Goal: Transaction & Acquisition: Purchase product/service

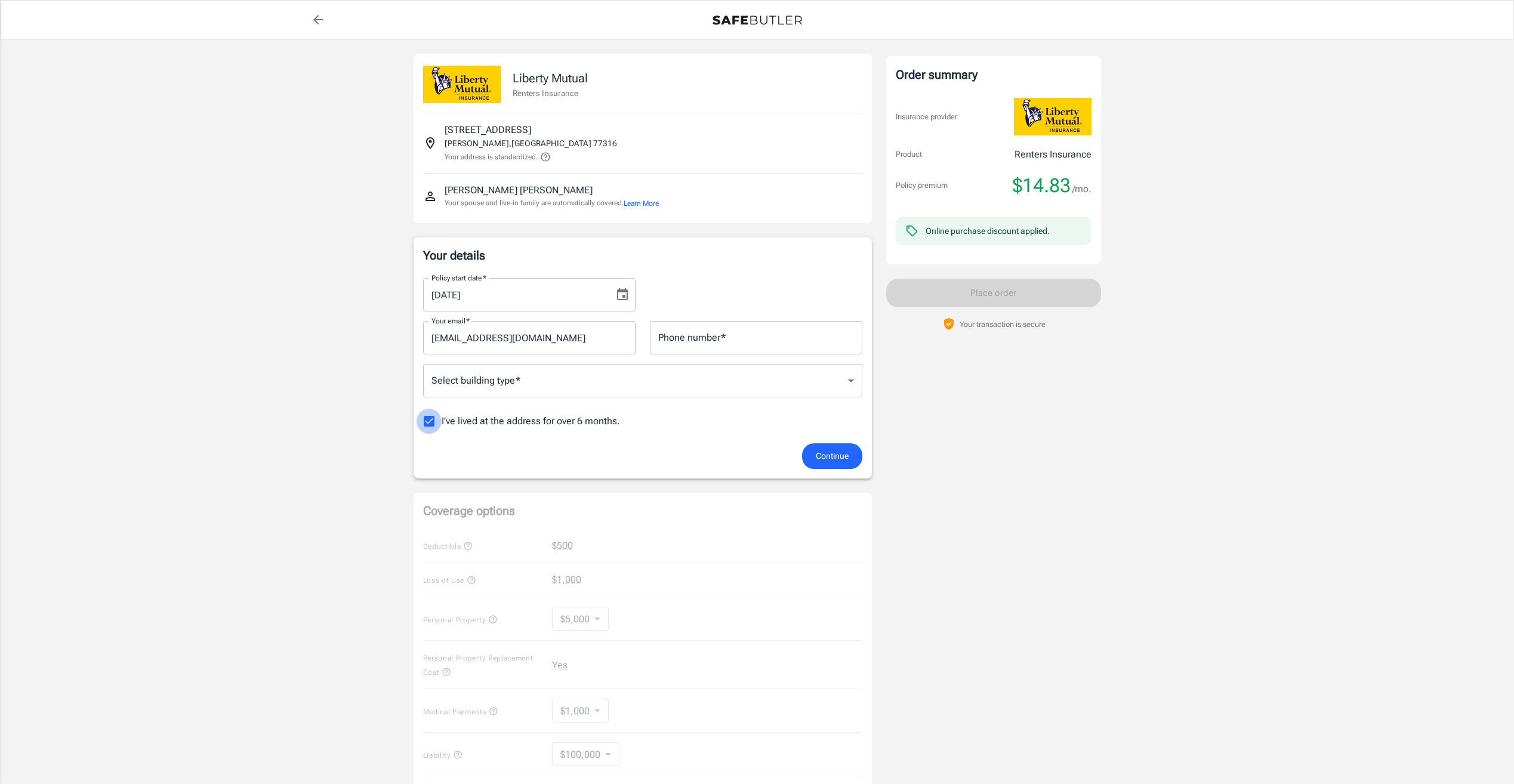
click at [426, 422] on input "I've lived at the address for over 6 months." at bounding box center [429, 421] width 25 height 25
checkbox input "false"
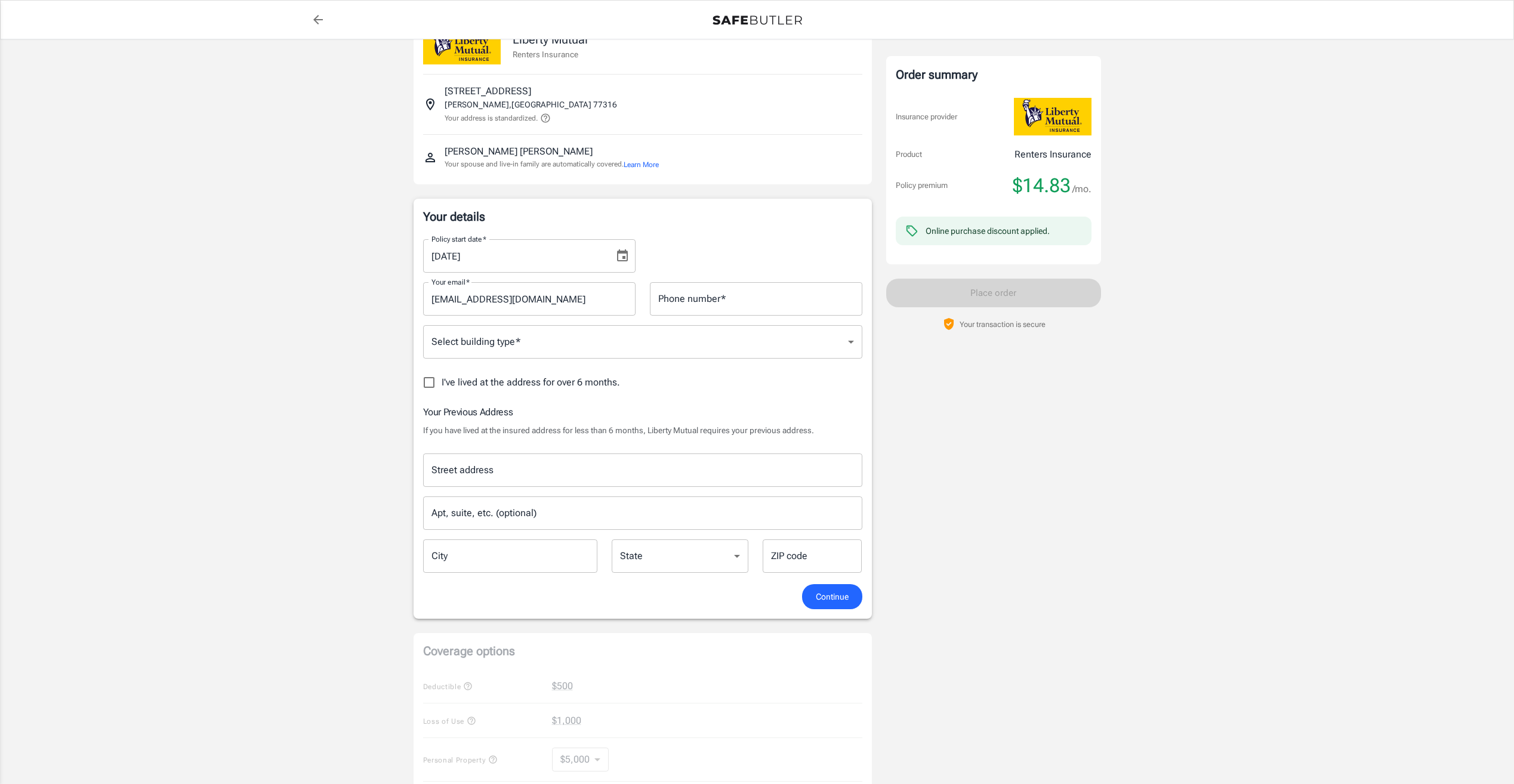
scroll to position [60, 0]
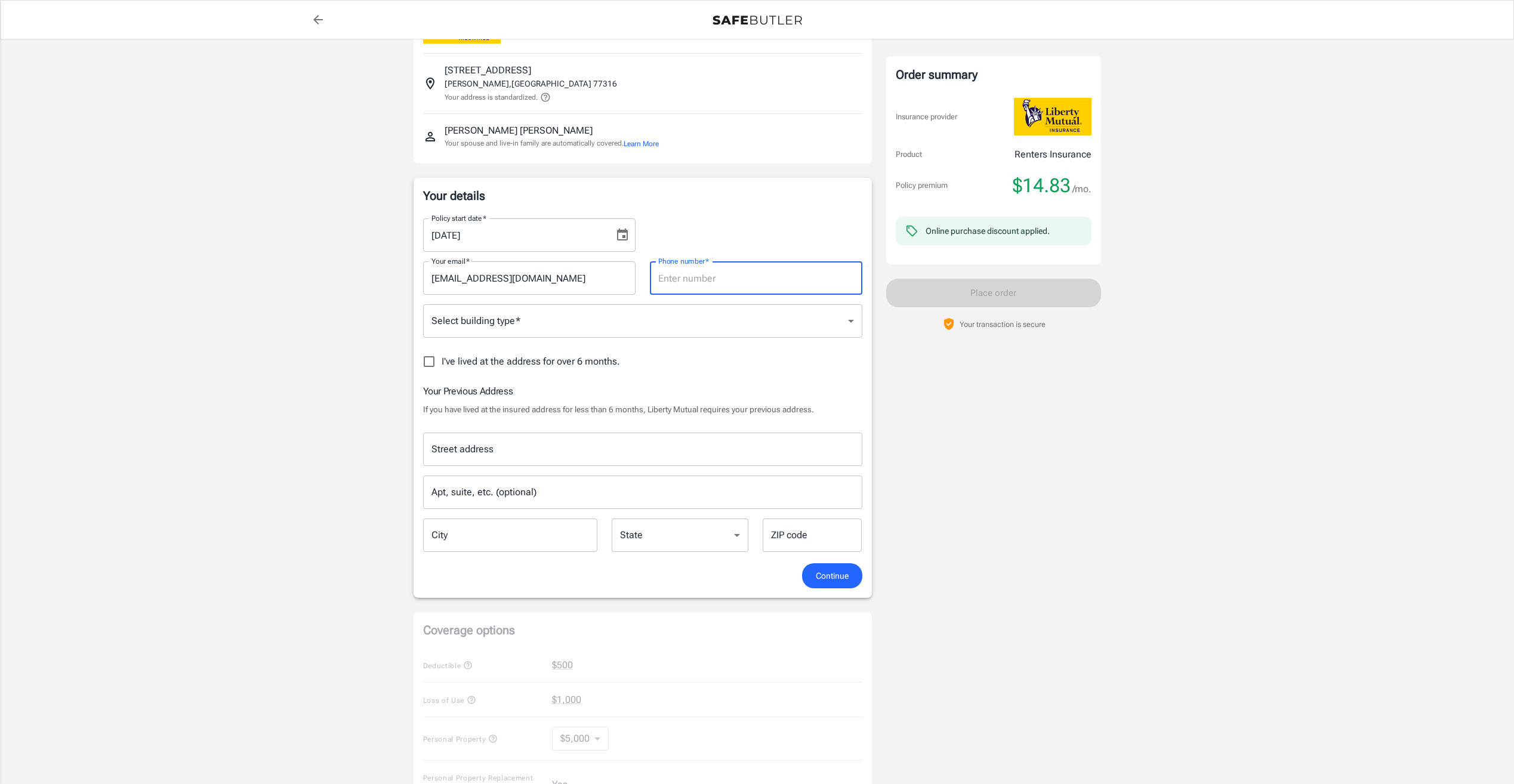
click at [727, 284] on input "Phone number   *" at bounding box center [756, 278] width 212 height 33
type input "5124158060"
type input "2323 wolf ranch"
type input "georgetown"
type input "78628"
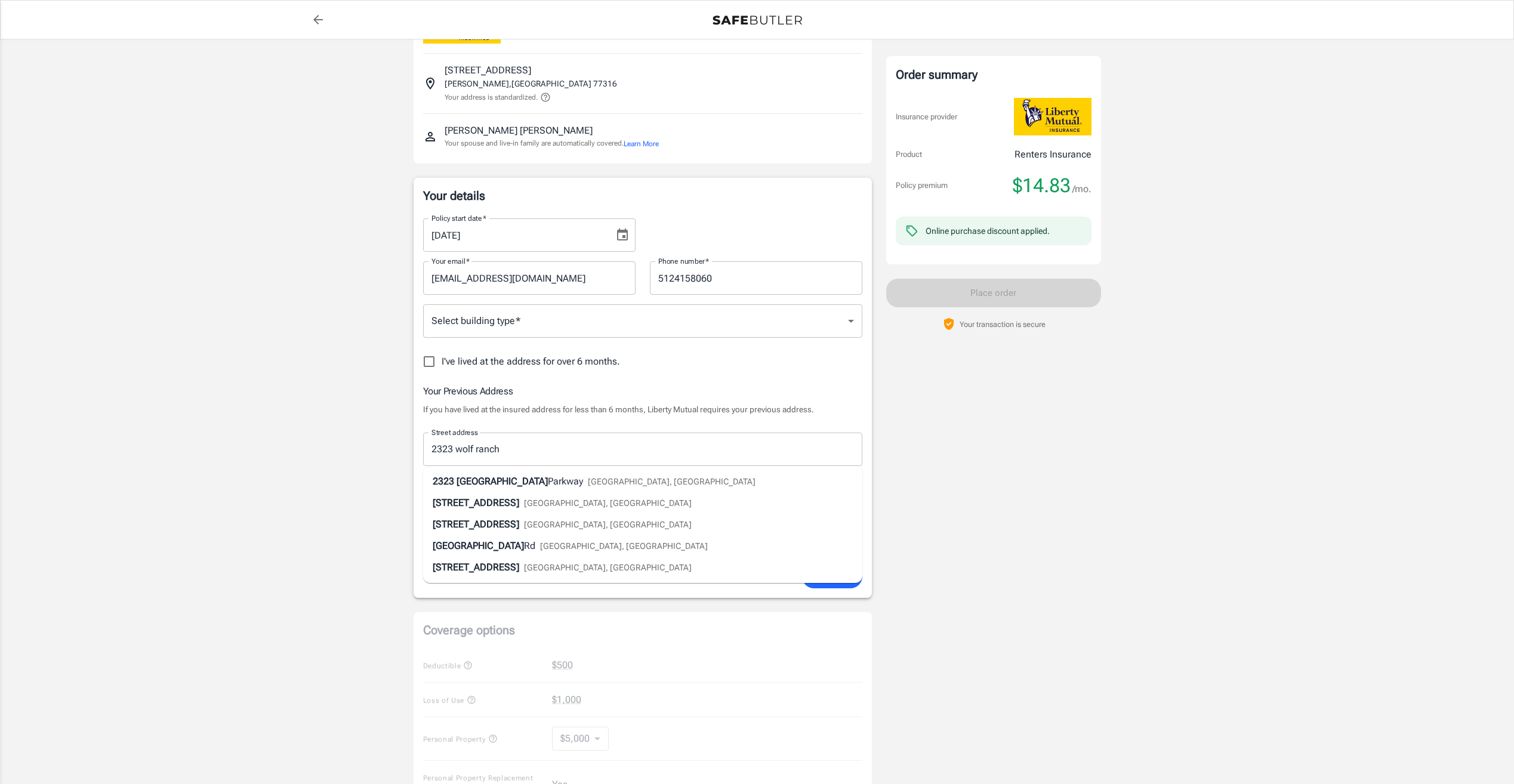
click at [683, 369] on div "I've lived at the address for over 6 months." at bounding box center [642, 361] width 439 height 25
click at [259, 317] on div "Policy premium $ 14.83 /mo Liberty Mutual Renters Insurance 275 PINE TERRACE DR…" at bounding box center [757, 593] width 1514 height 1228
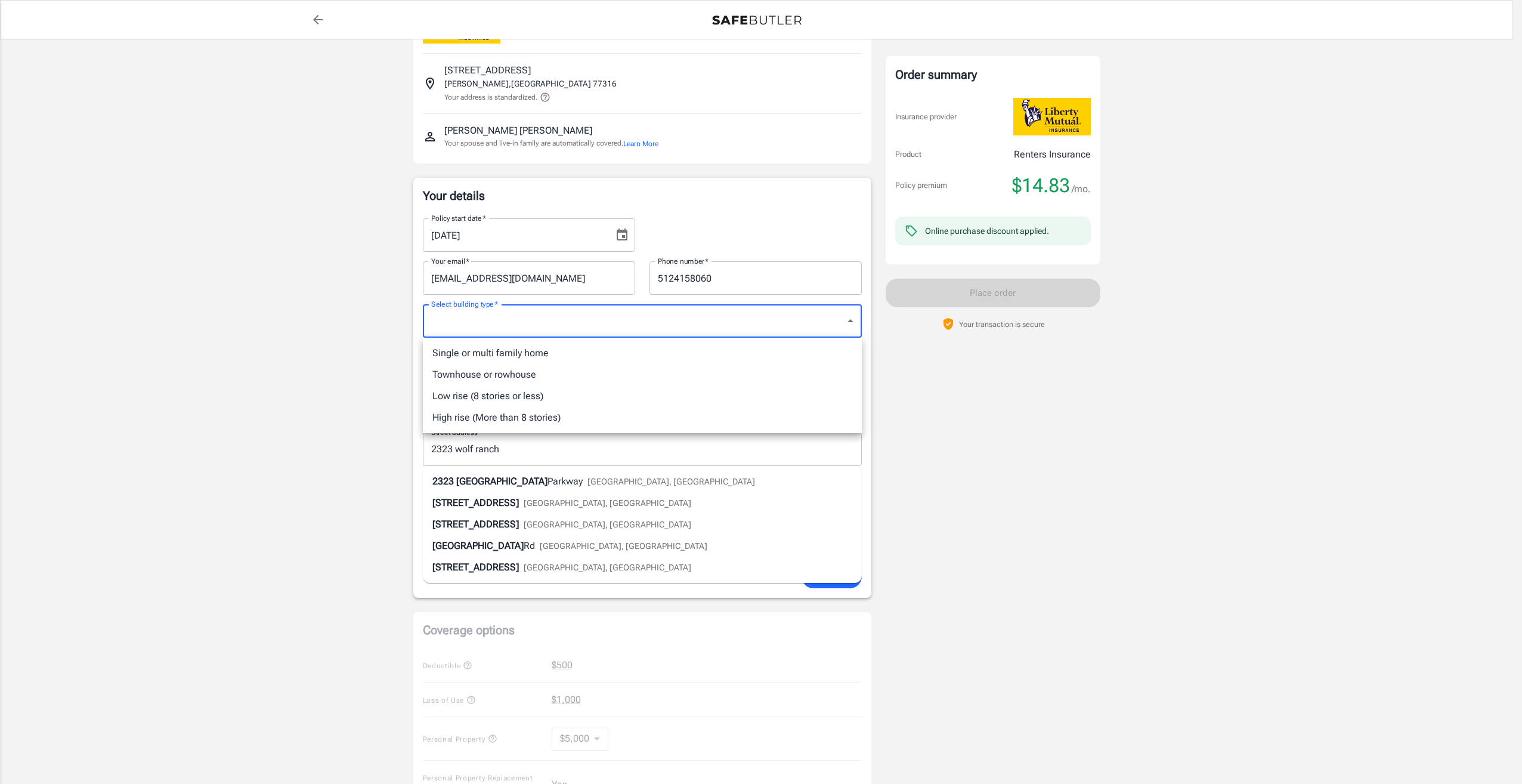
click at [610, 325] on body "Policy premium $ 14.83 /mo Liberty Mutual Renters Insurance 275 PINE TERRACE DR…" at bounding box center [761, 615] width 1522 height 1350
click at [574, 390] on li "Low rise (8 stories or less)" at bounding box center [642, 396] width 439 height 21
type input "lowrise"
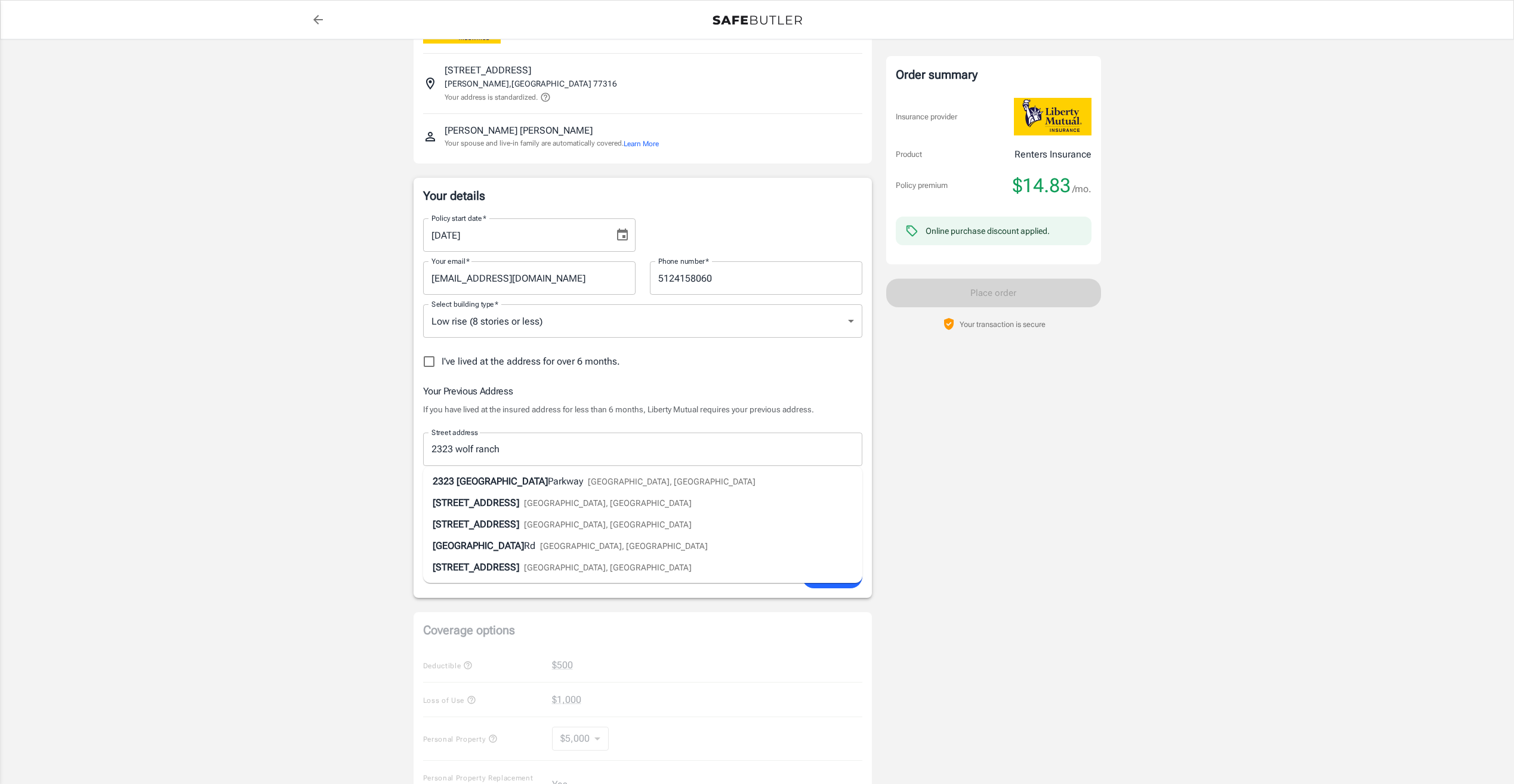
click at [311, 343] on div "Policy premium $ 14.83 /mo Liberty Mutual Renters Insurance 275 PINE TERRACE DR…" at bounding box center [757, 593] width 1514 height 1228
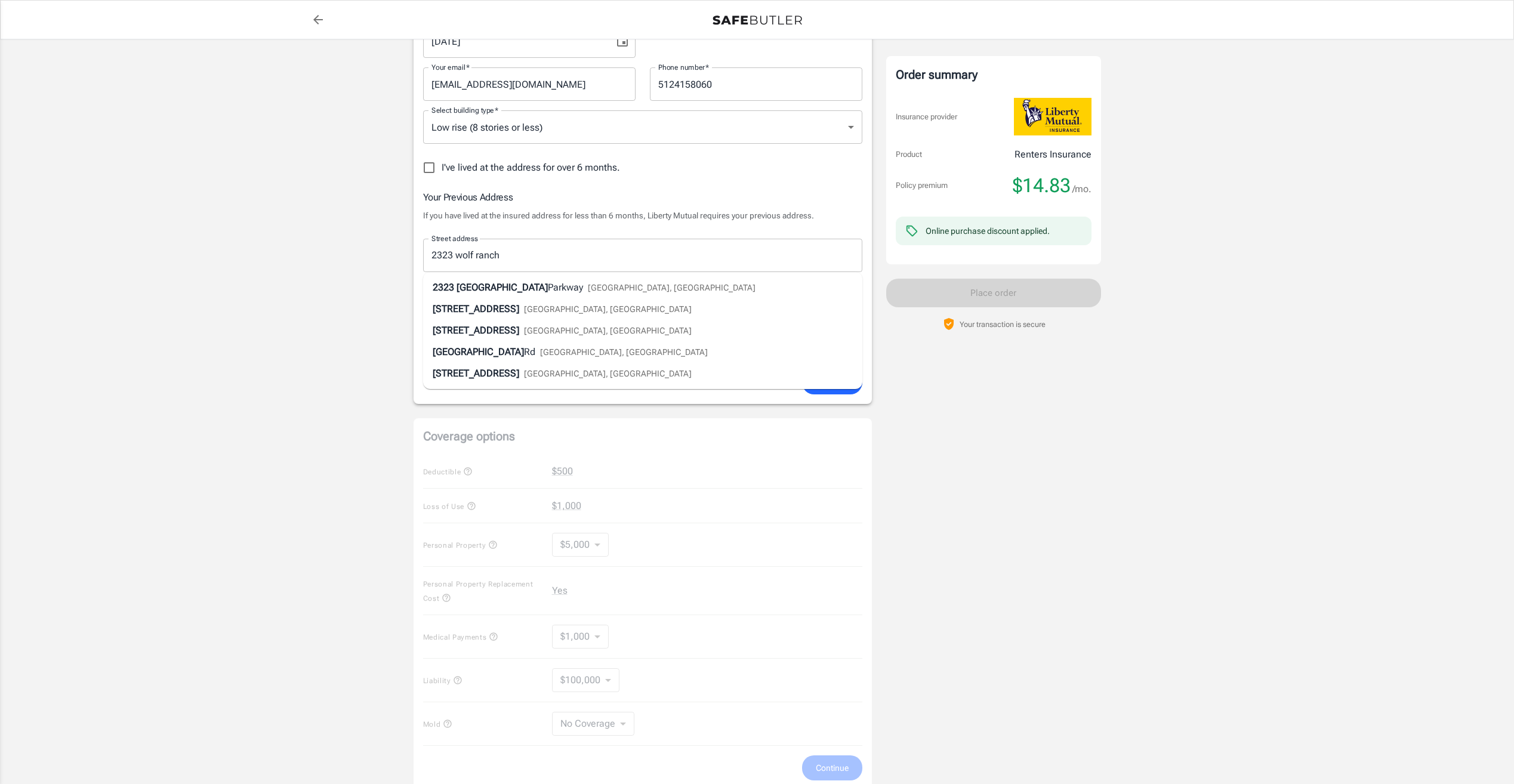
scroll to position [239, 0]
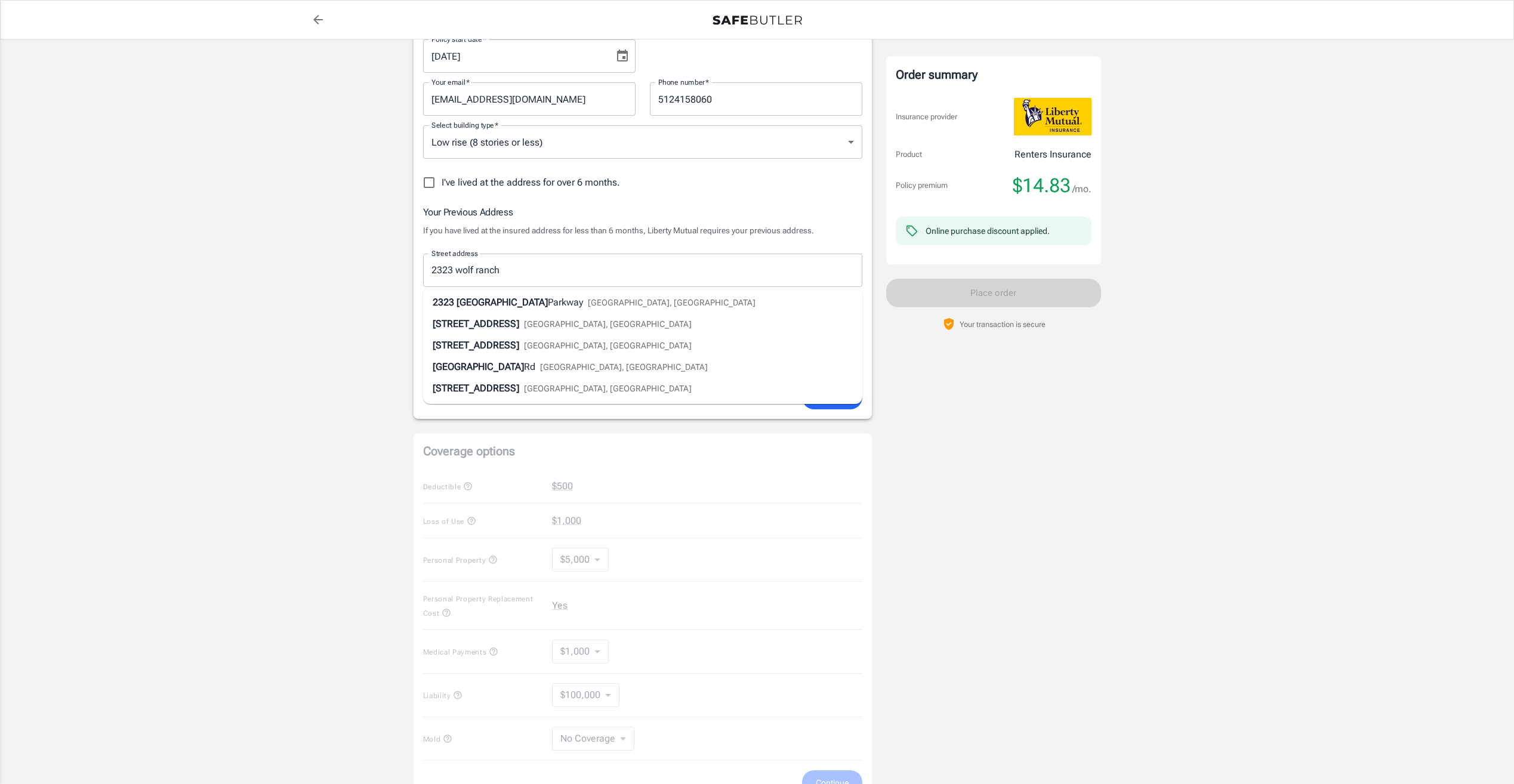
click at [376, 234] on div "Policy premium $ 14.83 /mo Liberty Mutual Renters Insurance 275 PINE TERRACE DR…" at bounding box center [757, 414] width 1514 height 1228
click at [491, 300] on span "Wolf Ranch" at bounding box center [502, 302] width 91 height 11
type input "2323 Wolf Ranch Parkway"
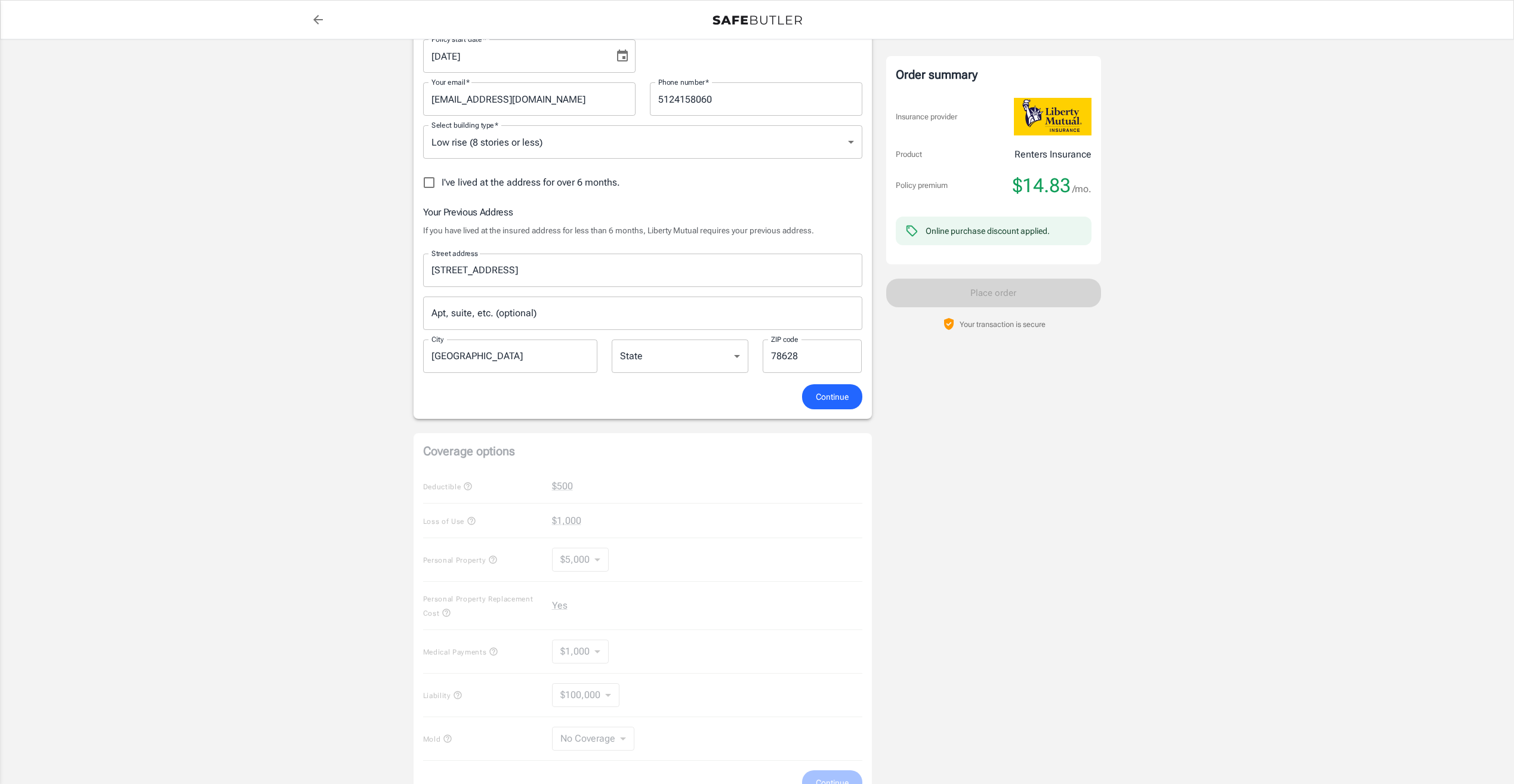
type input "Georgetown"
select select "TX"
click at [337, 268] on div "Policy premium $ 14.83 /mo Liberty Mutual Renters Insurance 275 PINE TERRACE DR…" at bounding box center [757, 414] width 1514 height 1228
click at [838, 398] on span "Continue" at bounding box center [831, 397] width 33 height 15
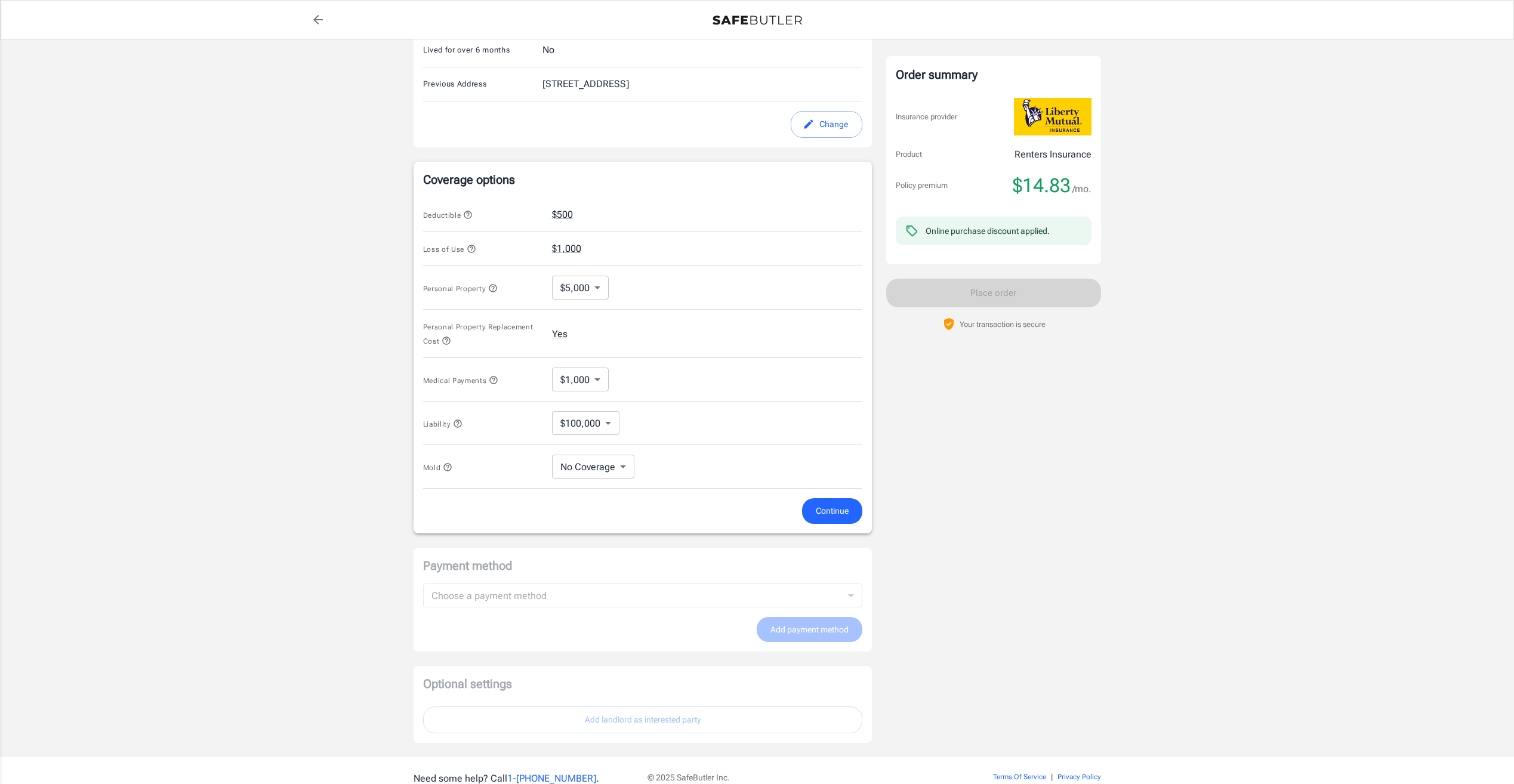
scroll to position [432, 0]
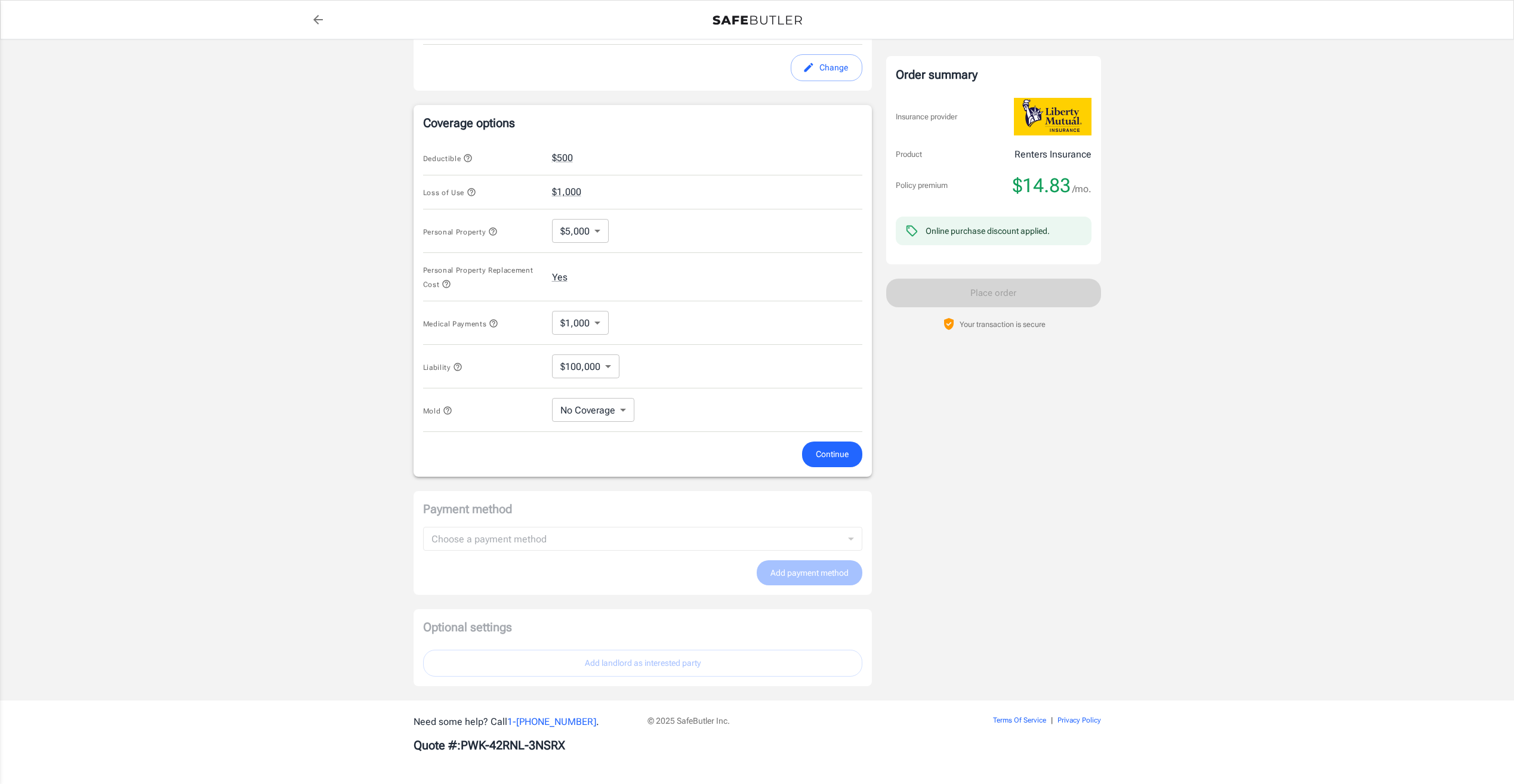
click at [829, 454] on span "Continue" at bounding box center [831, 454] width 33 height 15
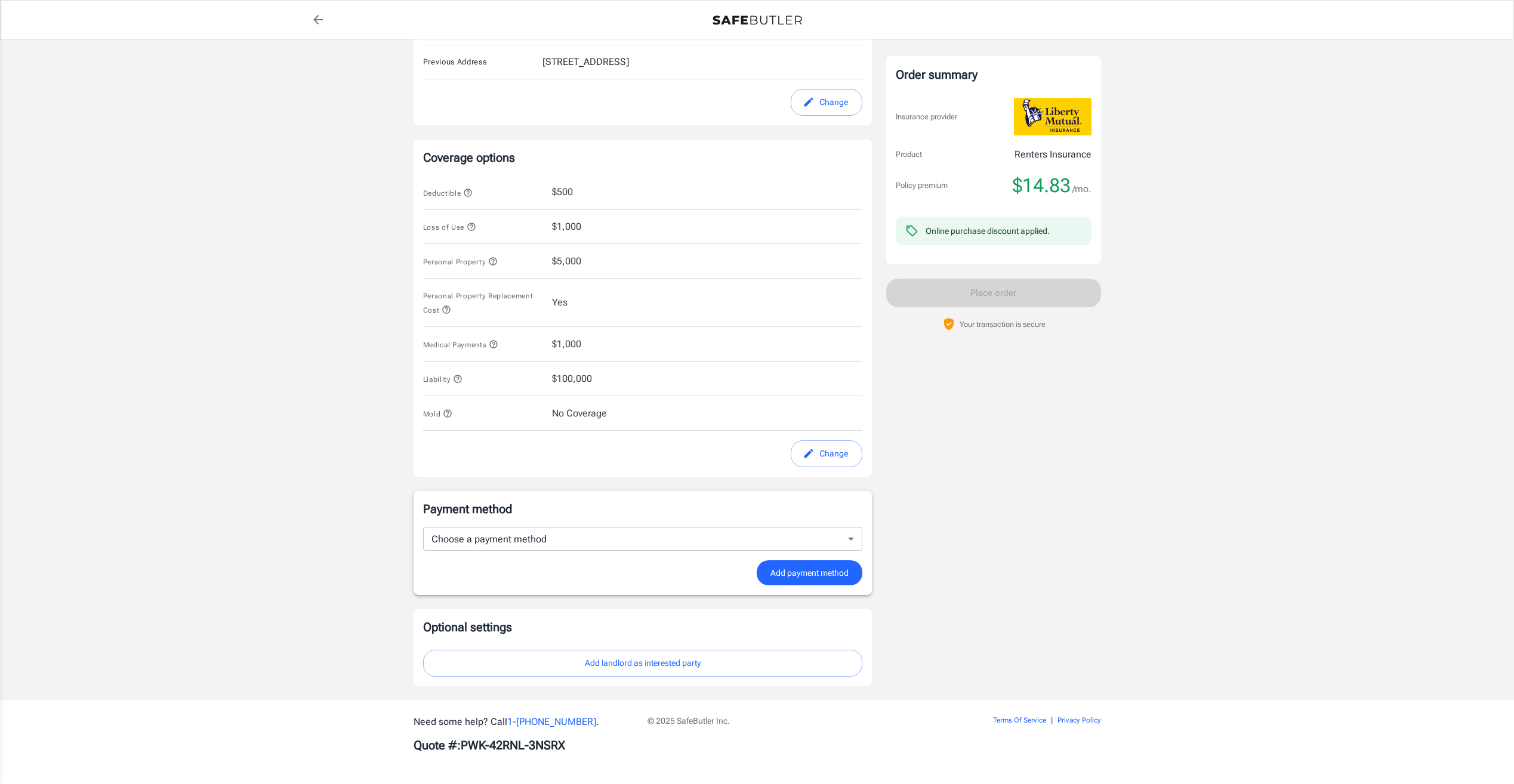
scroll to position [398, 0]
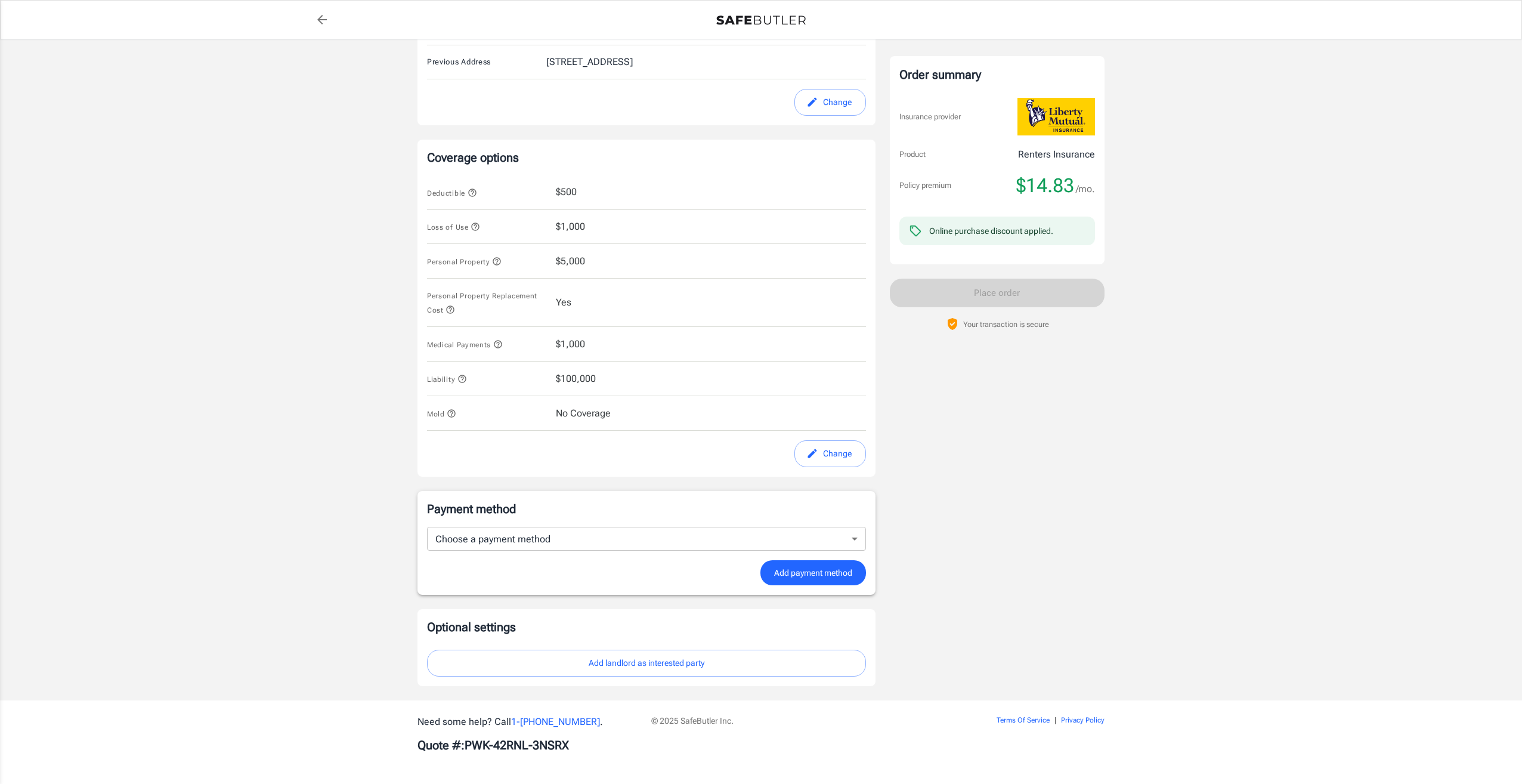
click at [569, 541] on body "Policy premium $ 14.83 /mo Liberty Mutual Renters Insurance 275 PINE TERRACE DR…" at bounding box center [761, 193] width 1522 height 1181
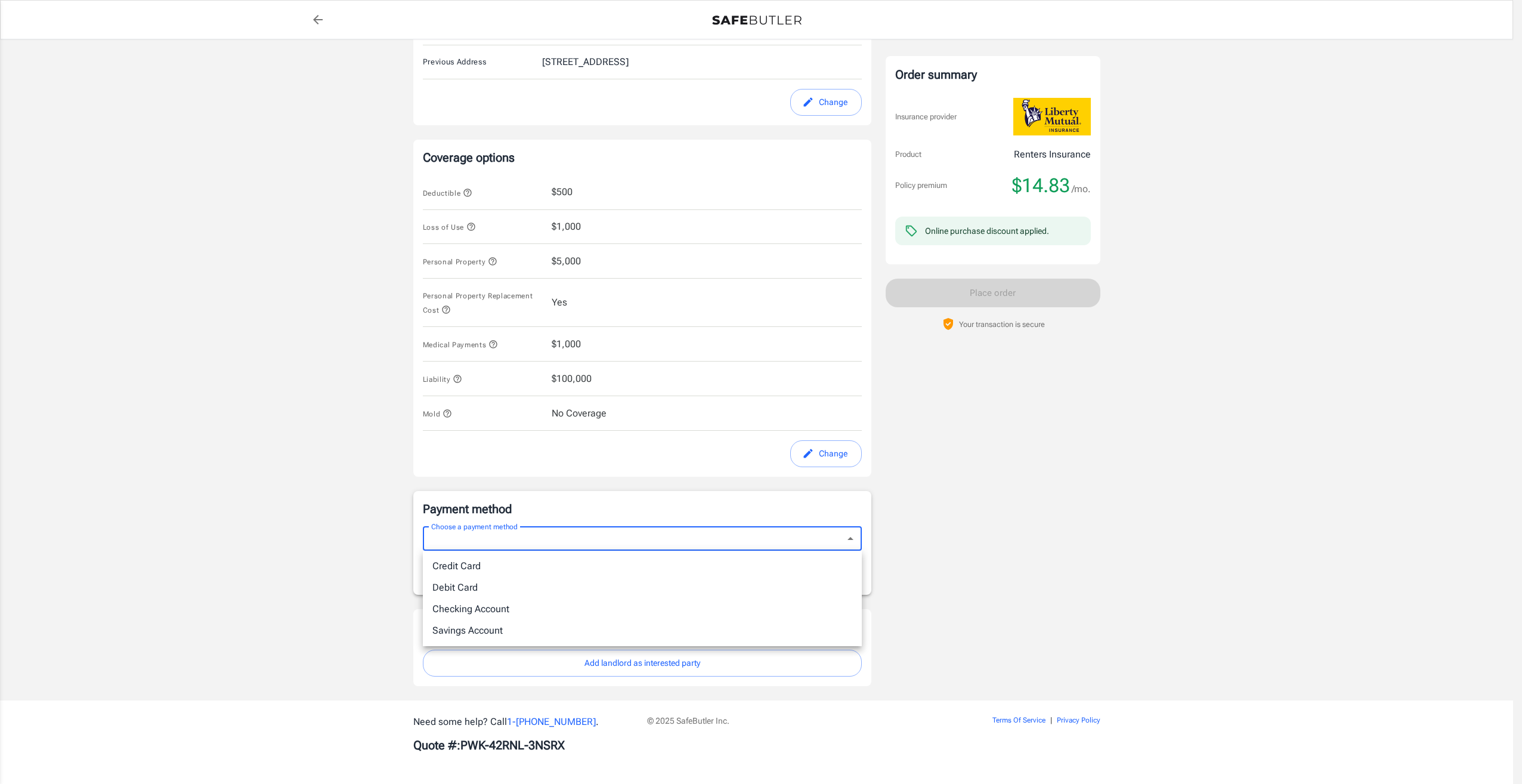
click at [552, 564] on li "Credit Card" at bounding box center [642, 566] width 439 height 21
type input "credit"
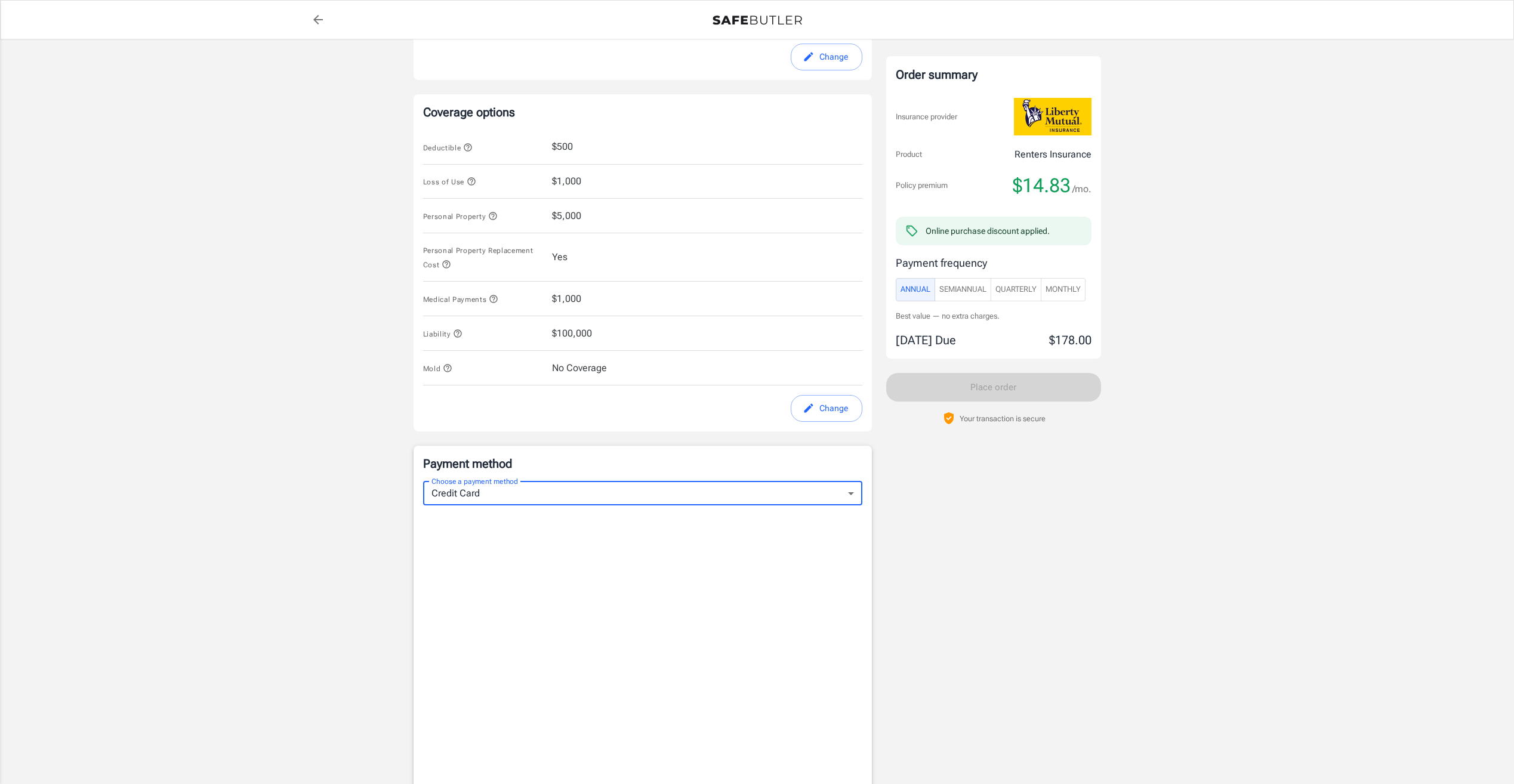
scroll to position [517, 0]
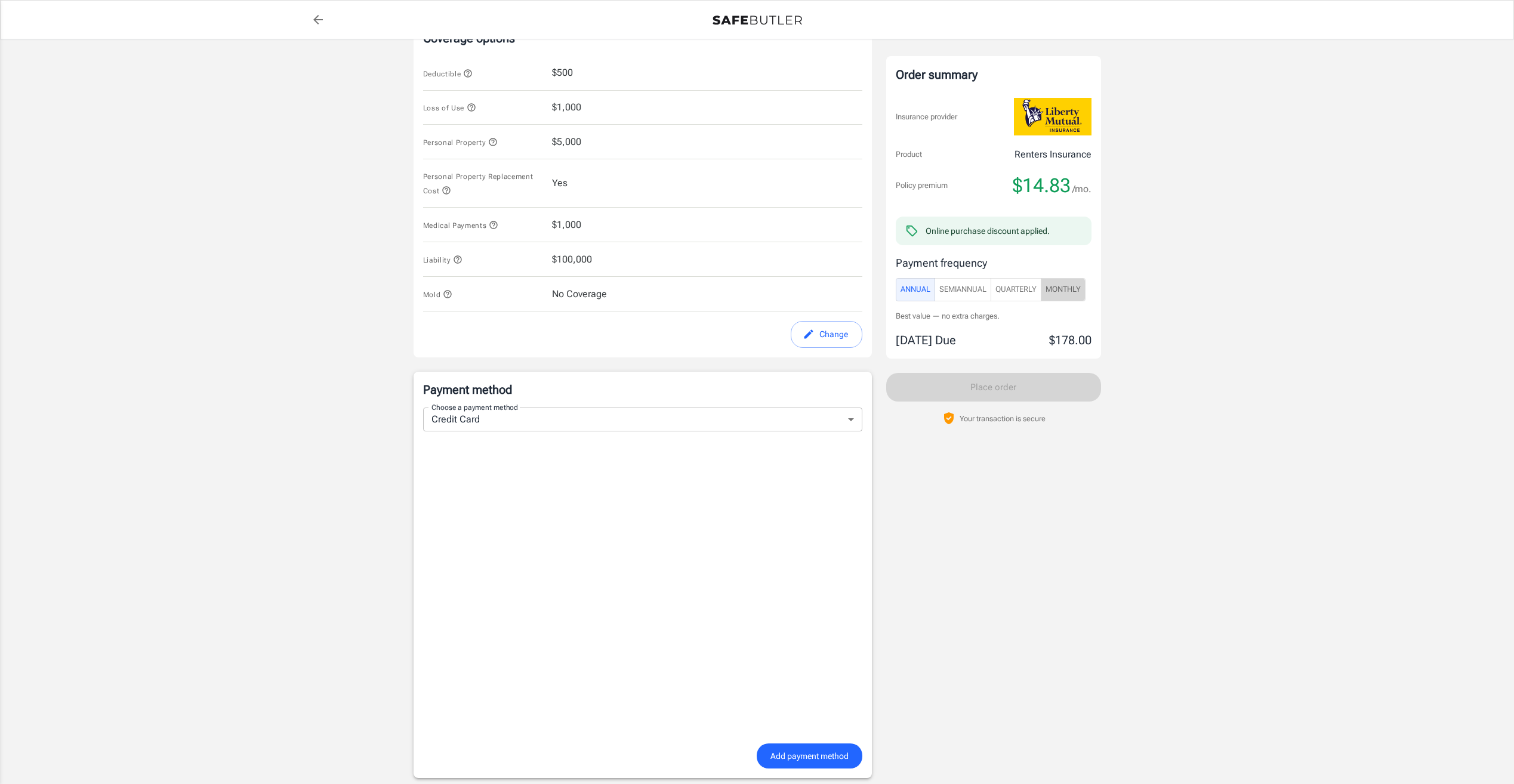
click at [1073, 290] on span "Monthly" at bounding box center [1063, 290] width 35 height 14
click at [1148, 422] on div "Policy premium $ 16.50 /mo Liberty Mutual Renters Insurance 275 PINE TERRACE DR…" at bounding box center [757, 202] width 1514 height 1361
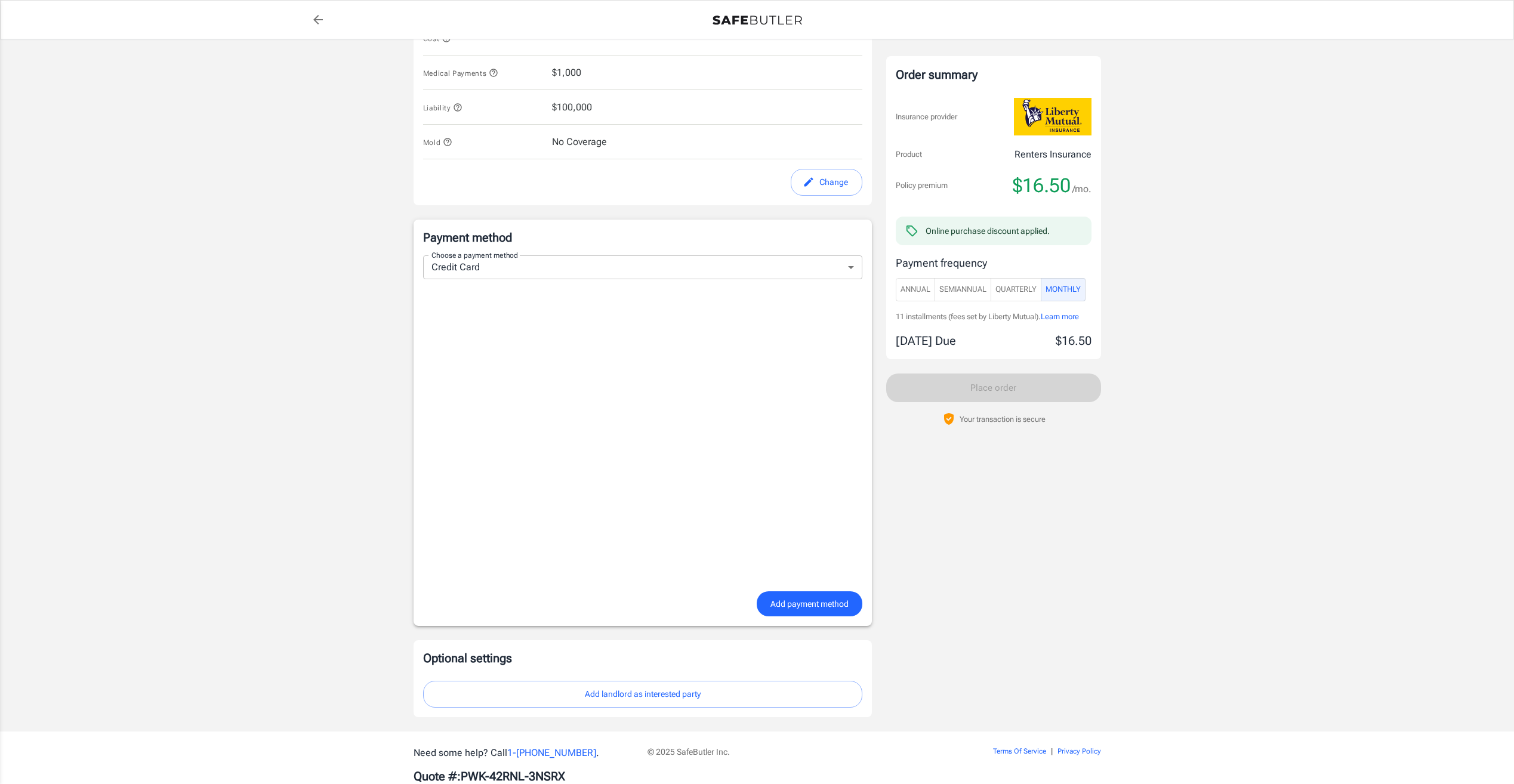
scroll to position [696, 0]
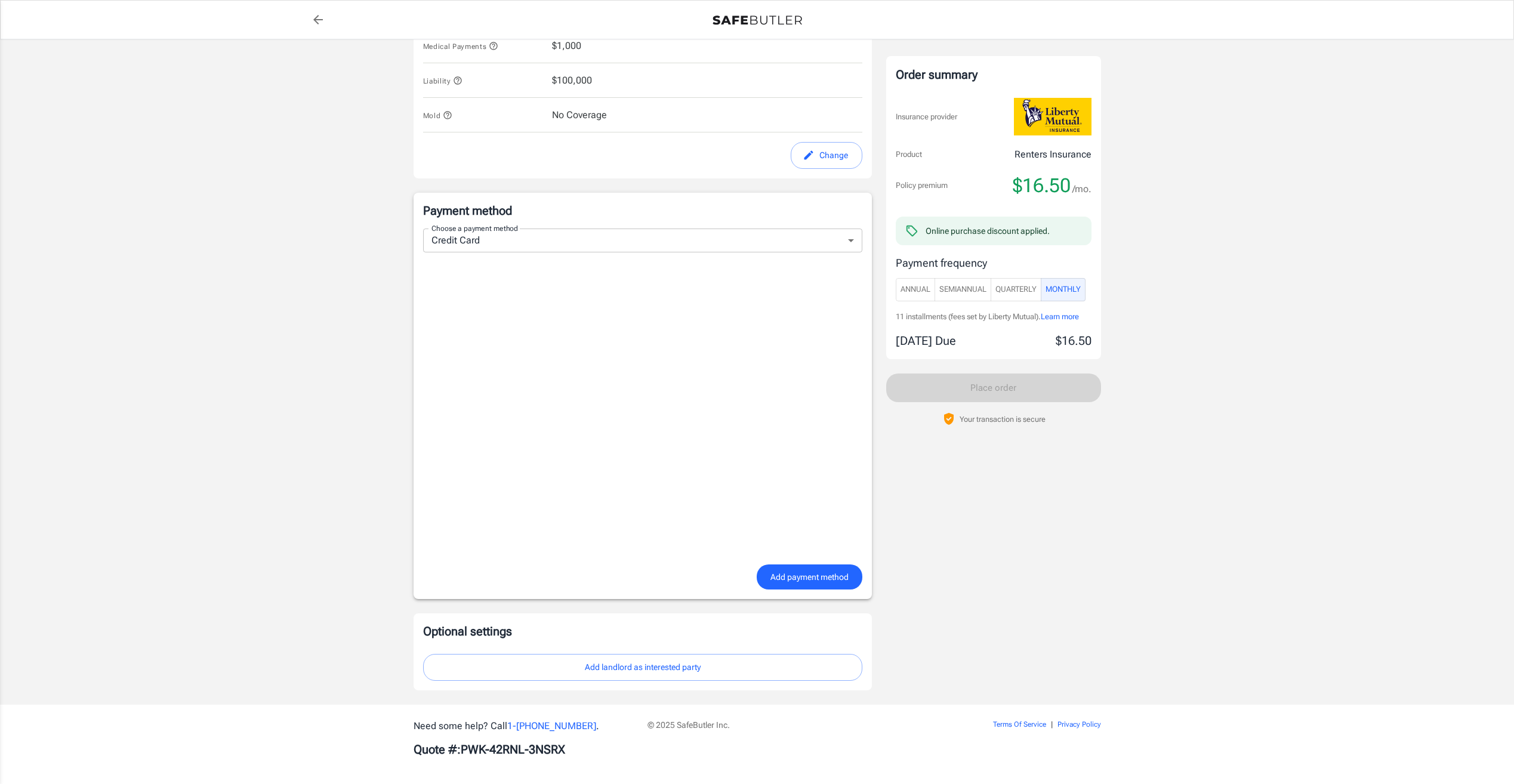
click at [815, 577] on span "Add payment method" at bounding box center [809, 577] width 78 height 15
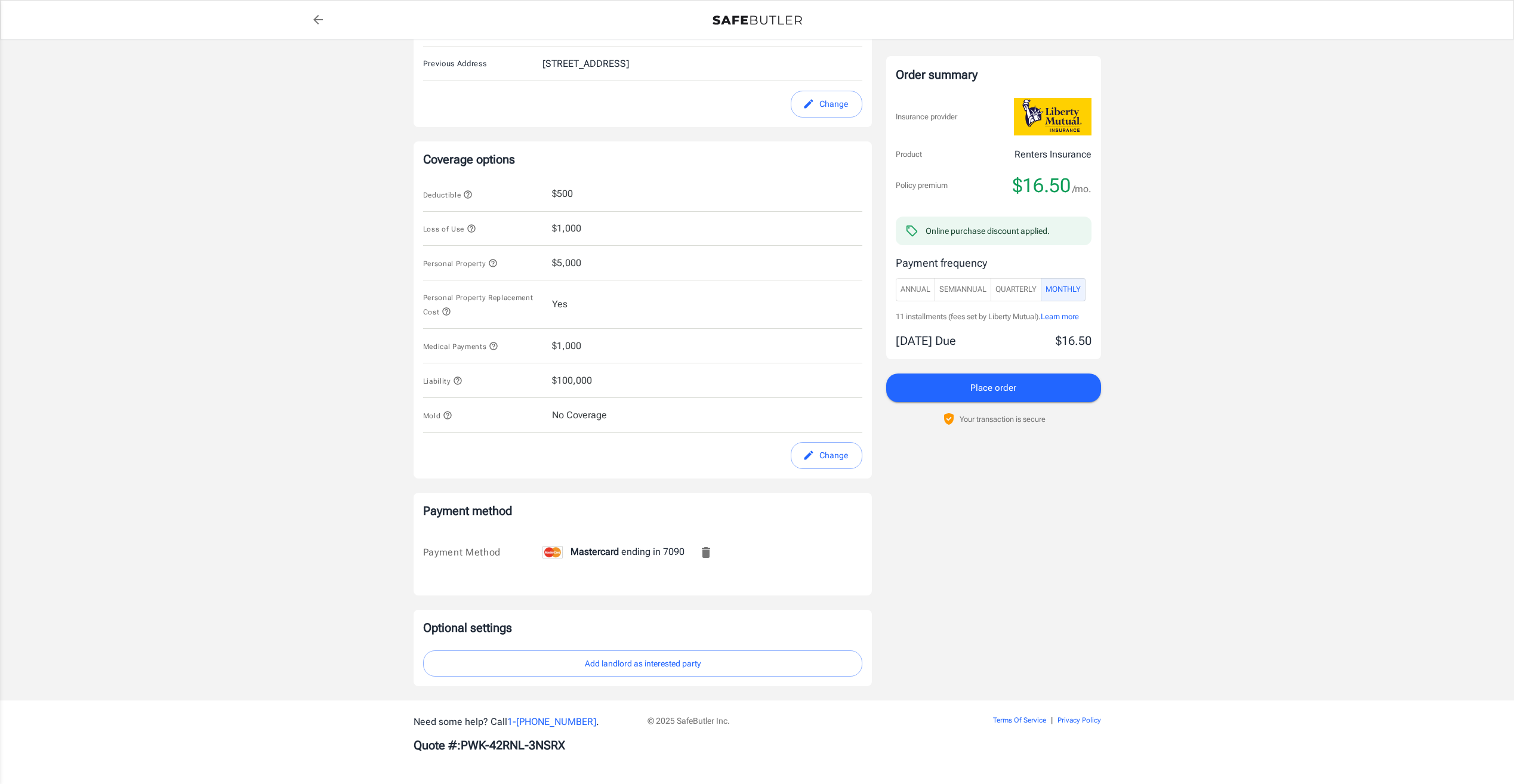
scroll to position [396, 0]
click at [986, 383] on span "Place order" at bounding box center [993, 387] width 46 height 15
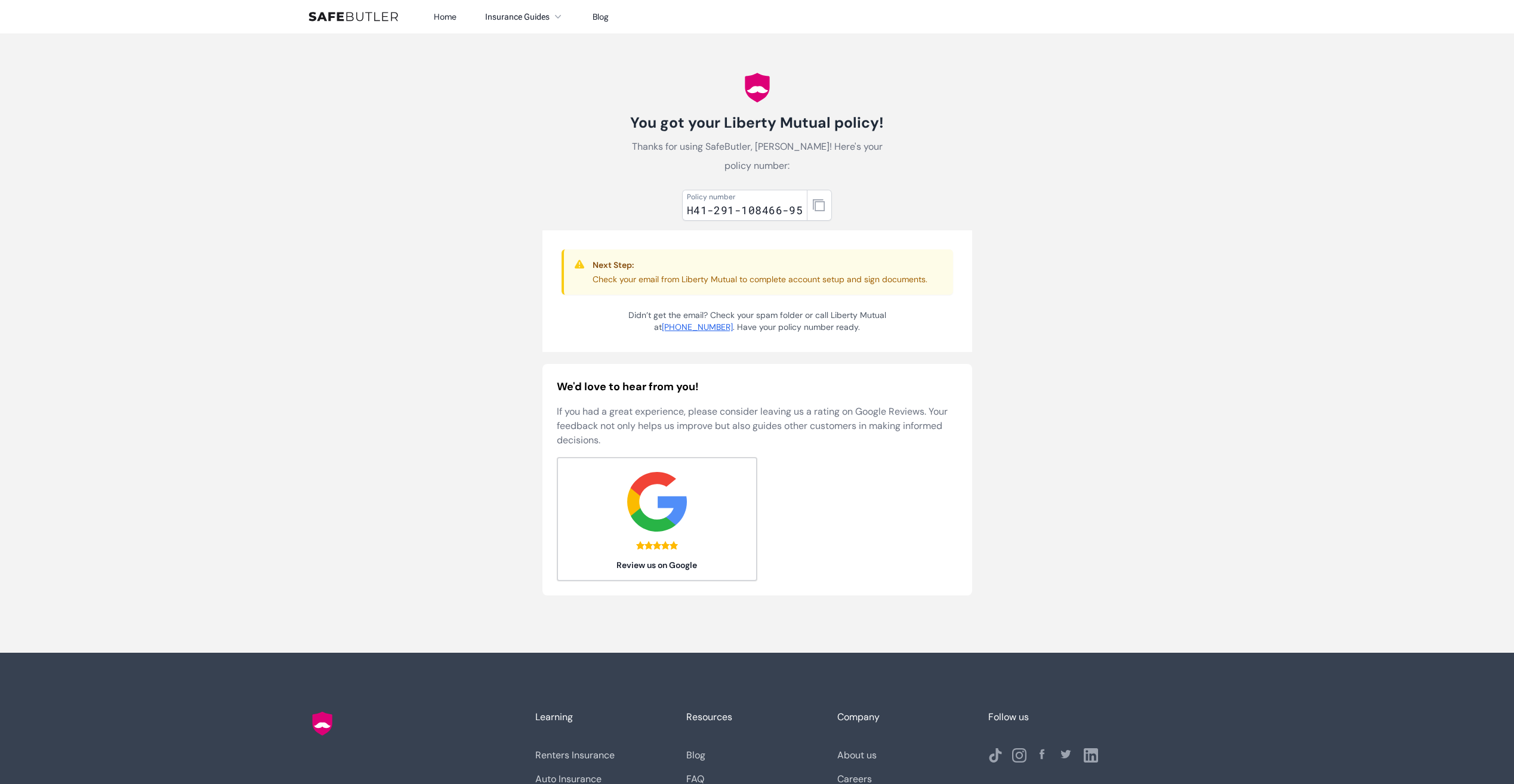
click at [1148, 336] on body "Home Insurance Guides Renters Insurance Blog" at bounding box center [757, 461] width 1514 height 922
click at [1173, 110] on body "Home Insurance Guides Renters Insurance Blog" at bounding box center [757, 461] width 1514 height 922
drag, startPoint x: 1349, startPoint y: 185, endPoint x: 1330, endPoint y: 175, distance: 21.5
click at [1346, 184] on body "Home Insurance Guides Renters Insurance Blog" at bounding box center [757, 461] width 1514 height 922
